Goal: Navigation & Orientation: Find specific page/section

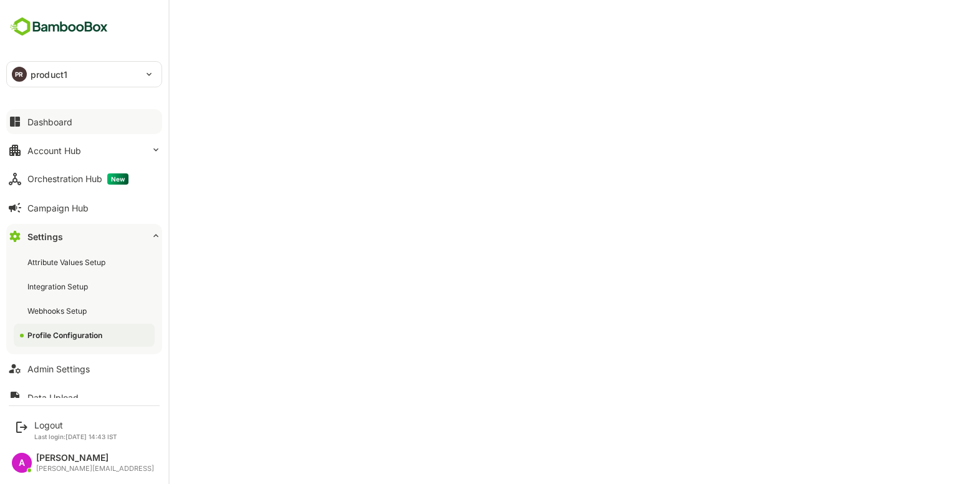
click at [32, 127] on button "Dashboard" at bounding box center [84, 121] width 156 height 25
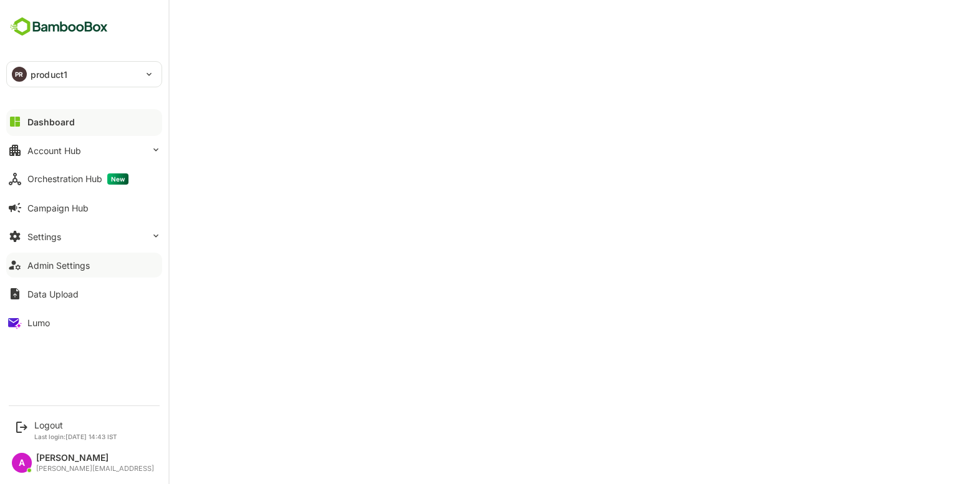
click at [50, 257] on button "Admin Settings" at bounding box center [84, 265] width 156 height 25
click at [79, 243] on button "Settings" at bounding box center [84, 236] width 156 height 25
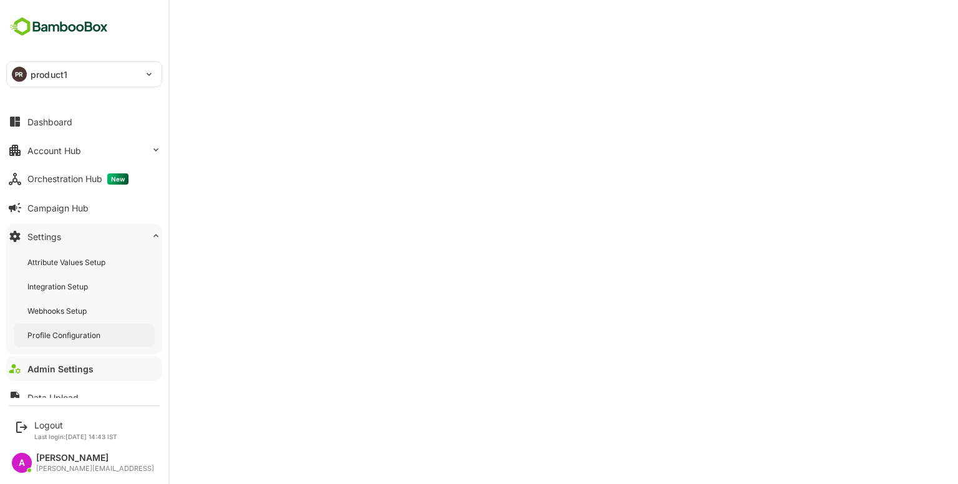
click at [76, 336] on div "Profile Configuration" at bounding box center [64, 335] width 75 height 11
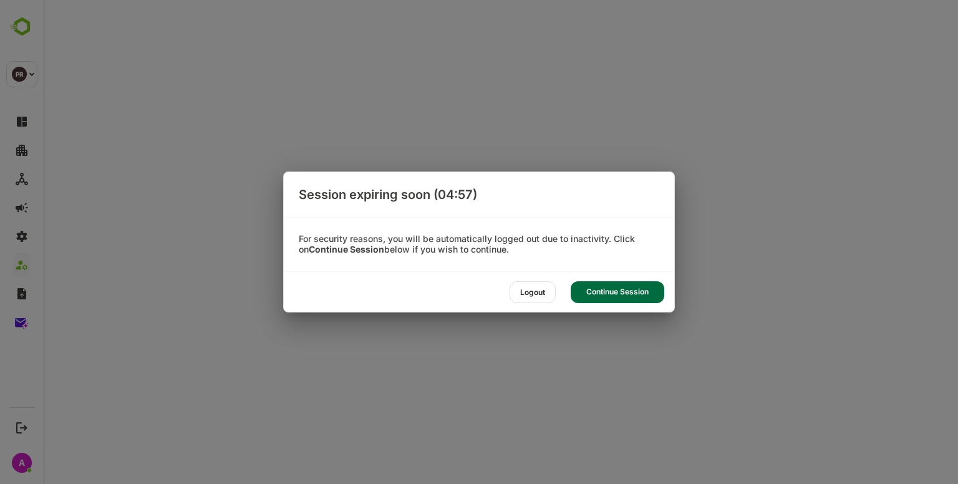
click at [634, 289] on div "Continue Session" at bounding box center [618, 292] width 94 height 22
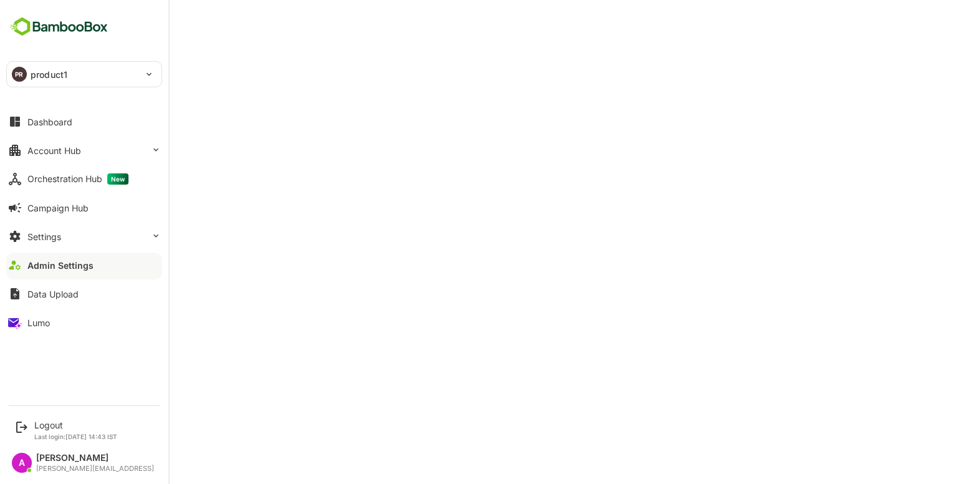
click at [62, 272] on div at bounding box center [84, 275] width 156 height 7
click at [62, 268] on div "Admin Settings" at bounding box center [60, 265] width 66 height 11
click at [48, 269] on div "Admin Settings" at bounding box center [58, 265] width 62 height 11
click at [57, 163] on div "Dashboard Account Hub Orchestration Hub New Campaign Hub Settings Admin Setting…" at bounding box center [84, 222] width 168 height 230
click at [36, 120] on div "Dashboard" at bounding box center [49, 122] width 45 height 11
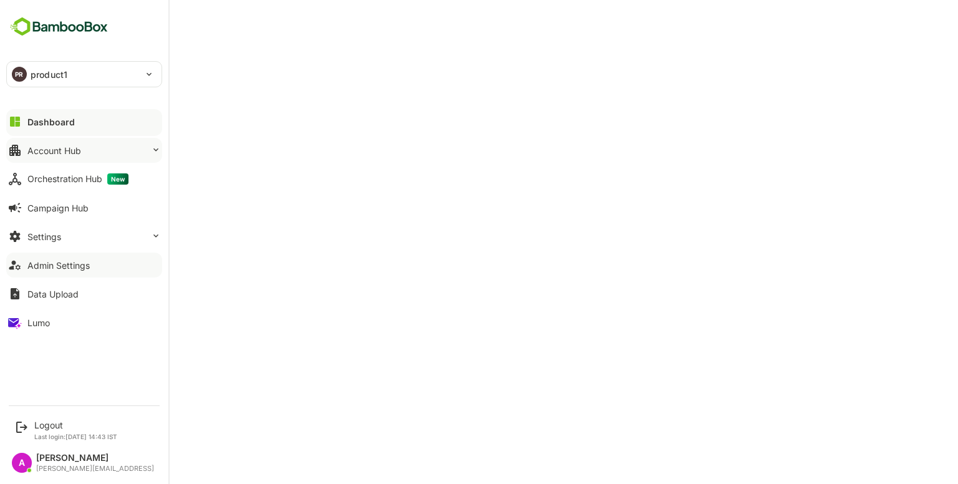
click at [65, 153] on div "Account Hub" at bounding box center [54, 150] width 54 height 11
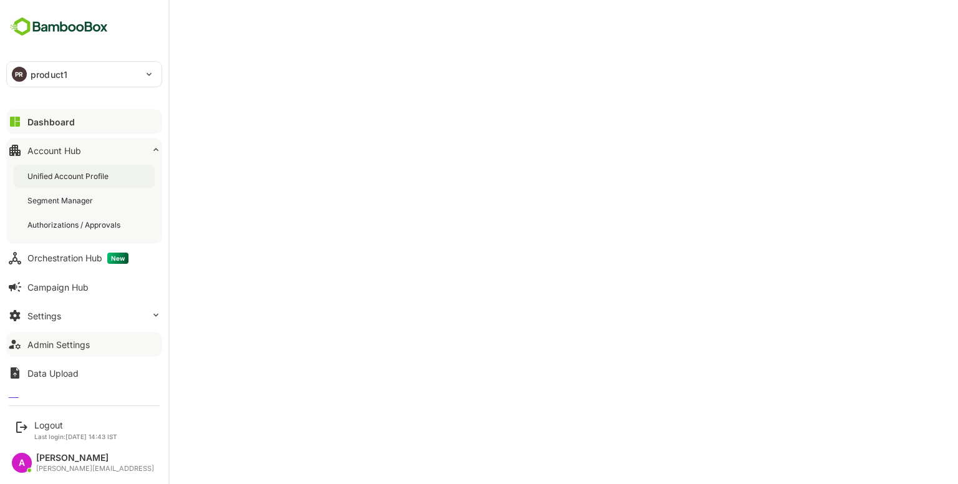
click at [69, 173] on div "Unified Account Profile" at bounding box center [69, 176] width 84 height 11
